Goal: Information Seeking & Learning: Find specific fact

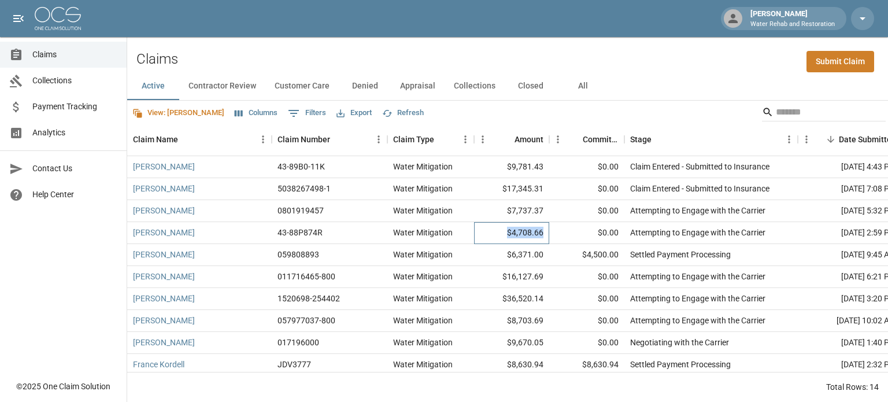
drag, startPoint x: 503, startPoint y: 234, endPoint x: 544, endPoint y: 231, distance: 41.7
click at [544, 231] on div "$4,708.66" at bounding box center [511, 233] width 75 height 22
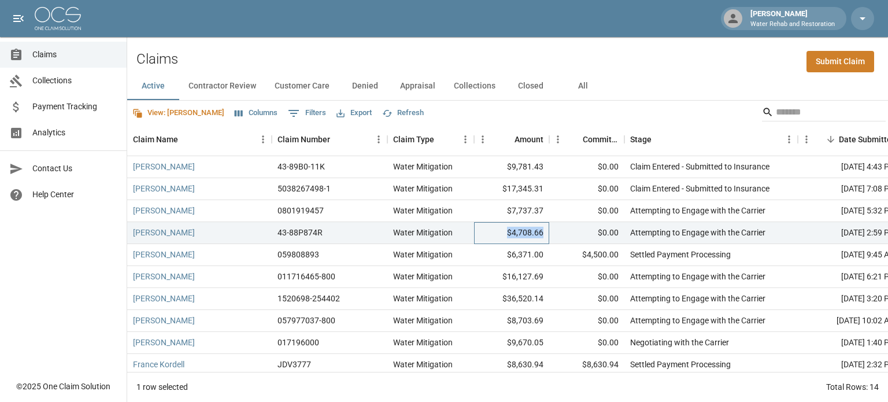
copy div "$4,708.66"
click at [521, 207] on div "$7,737.37" at bounding box center [511, 211] width 75 height 22
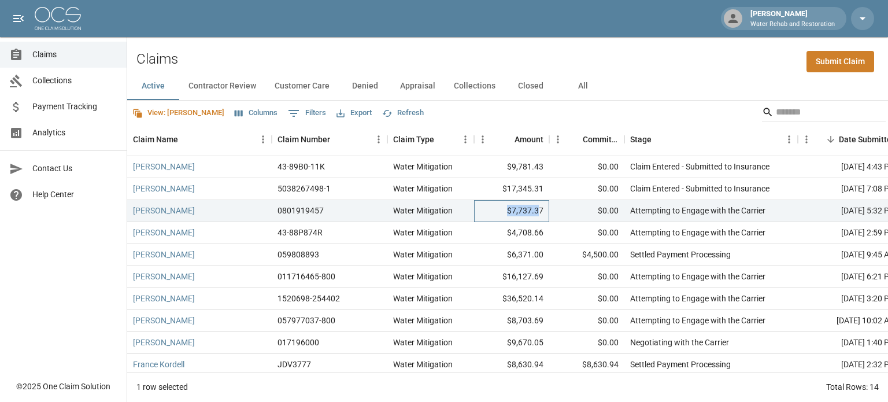
drag, startPoint x: 508, startPoint y: 209, endPoint x: 541, endPoint y: 209, distance: 32.4
click at [541, 209] on div "$7,737.37" at bounding box center [511, 211] width 75 height 22
drag, startPoint x: 541, startPoint y: 209, endPoint x: 509, endPoint y: 211, distance: 32.4
click at [509, 211] on div "$7,737.37" at bounding box center [511, 211] width 75 height 22
copy div "$7,737.37"
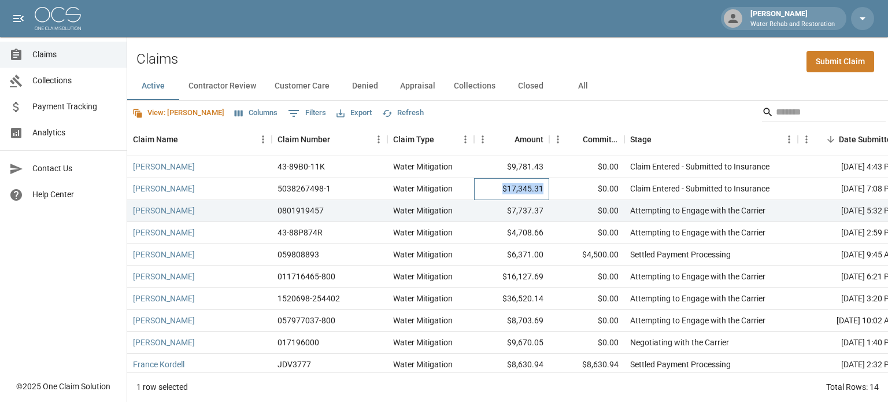
drag, startPoint x: 544, startPoint y: 189, endPoint x: 502, endPoint y: 189, distance: 41.6
click at [502, 189] on div "$17,345.31" at bounding box center [511, 189] width 75 height 22
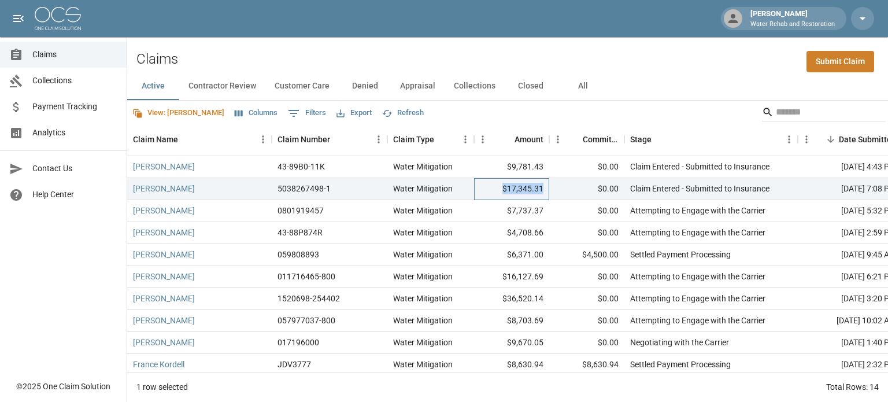
copy div "$17,345.31"
drag, startPoint x: 543, startPoint y: 164, endPoint x: 504, endPoint y: 167, distance: 38.9
click at [504, 167] on div "$9,781.43" at bounding box center [511, 167] width 75 height 22
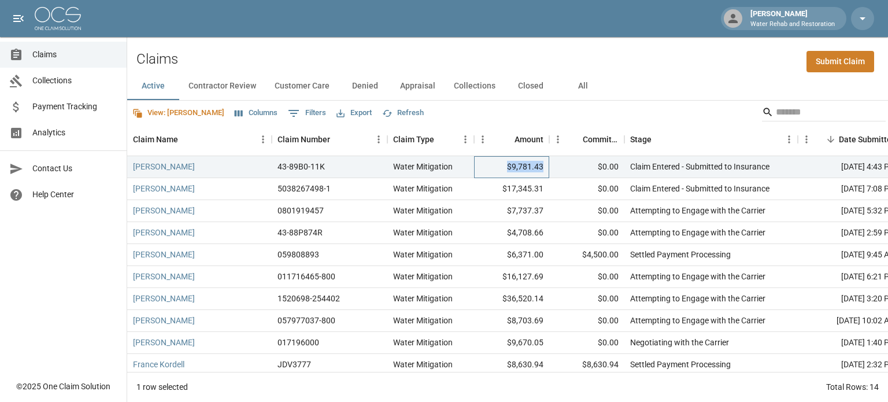
copy div "$9,781.43"
